Goal: Information Seeking & Learning: Learn about a topic

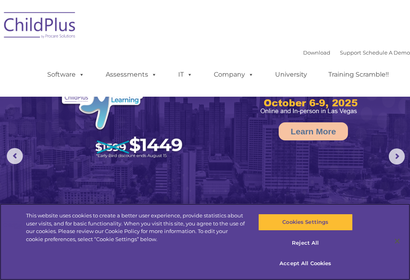
select select "MEDIUM"
click at [313, 264] on button "Accept All Cookies" at bounding box center [305, 263] width 95 height 17
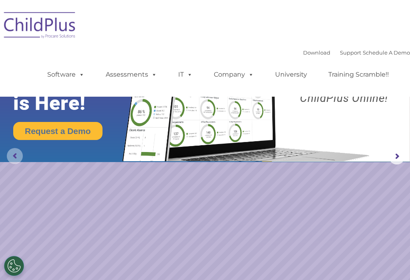
click at [14, 159] on rs-arrow at bounding box center [15, 156] width 16 height 16
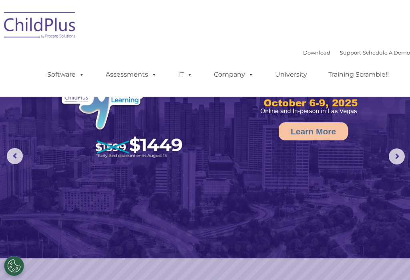
click at [12, 164] on img at bounding box center [205, 129] width 410 height 258
click at [11, 165] on img at bounding box center [205, 129] width 410 height 258
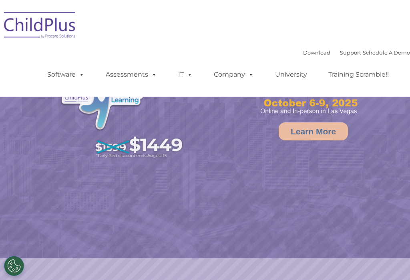
select select "MEDIUM"
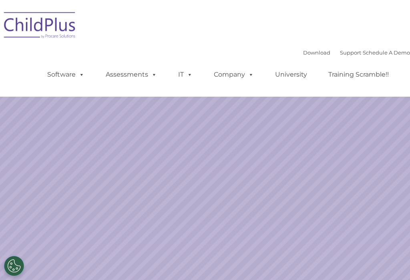
select select "MEDIUM"
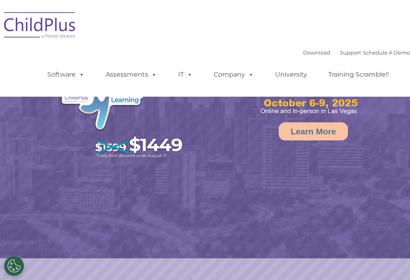
select select "MEDIUM"
